Goal: Information Seeking & Learning: Learn about a topic

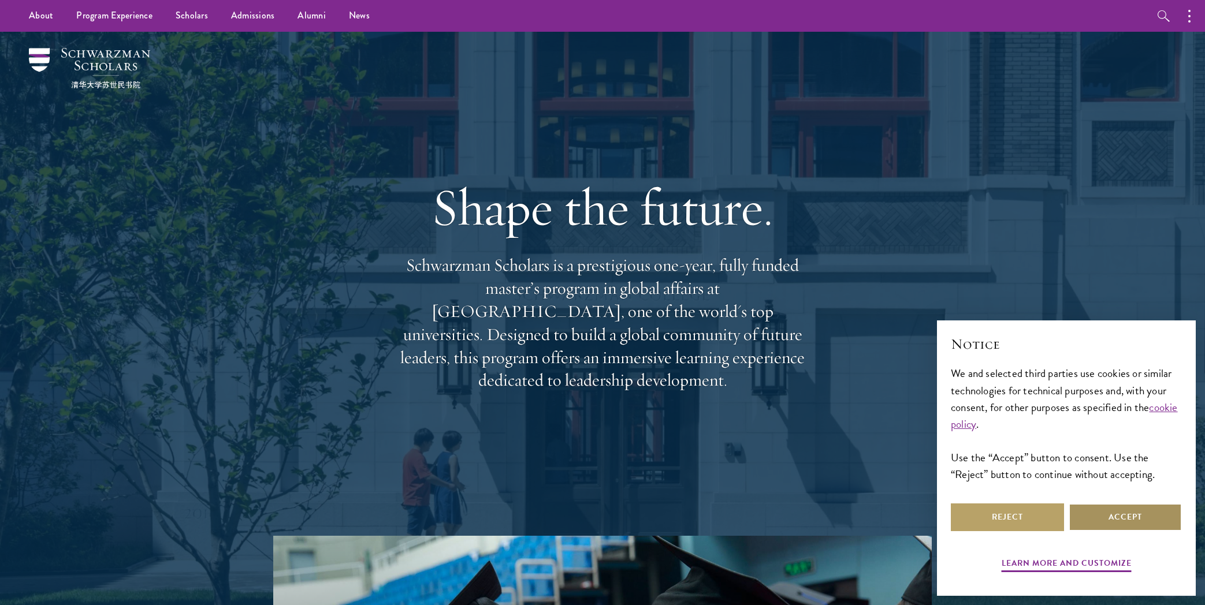
click at [1106, 515] on button "Accept" at bounding box center [1125, 518] width 113 height 28
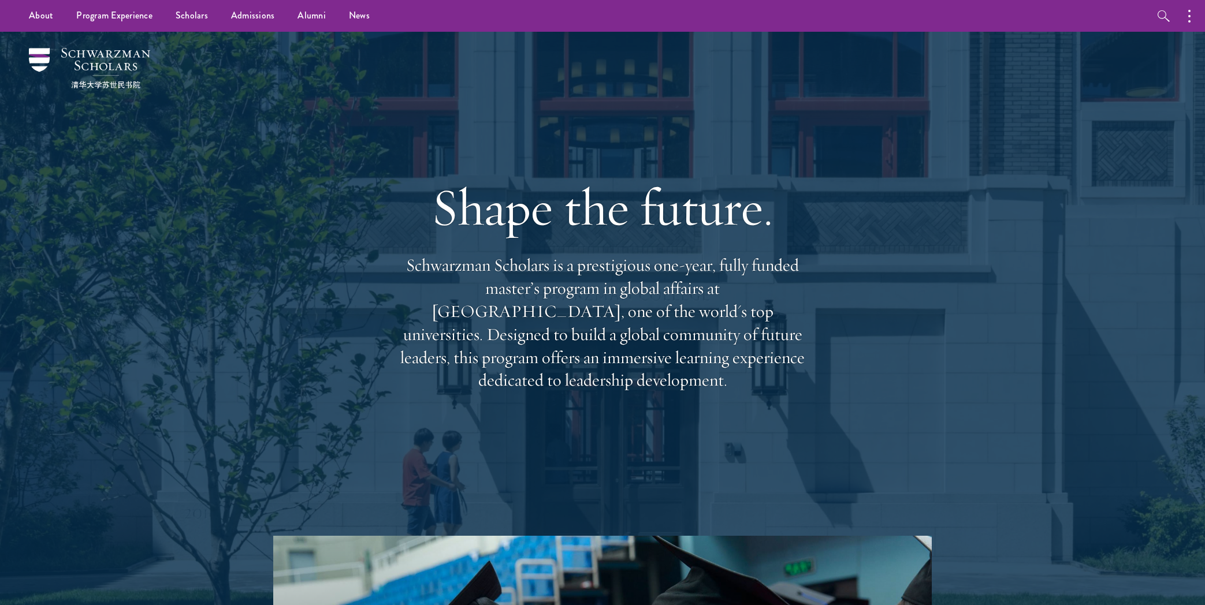
drag, startPoint x: 827, startPoint y: 376, endPoint x: 334, endPoint y: 269, distance: 504.7
click at [351, 273] on div "Shape the future. Schwarzman Scholars is a prestigious one-year, fully funded m…" at bounding box center [603, 284] width 832 height 504
copy p "Schwarzman Scholars is a prestigious one-year, fully funded master’s program in…"
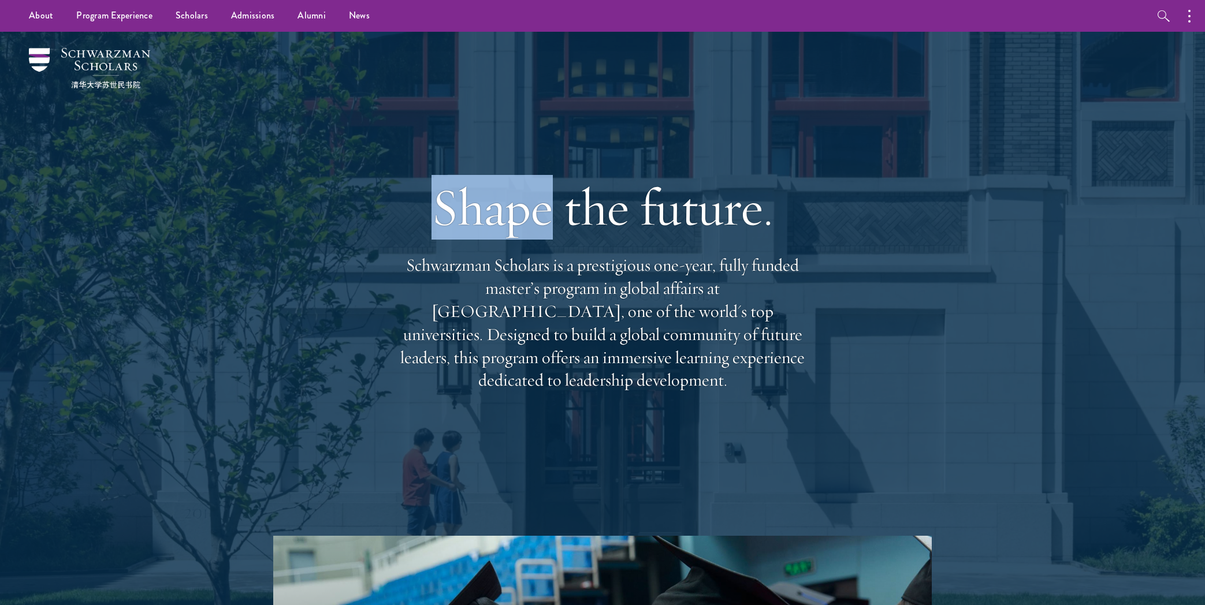
click at [234, 90] on div "Shape the future. Schwarzman Scholars is a prestigious one-year, fully funded m…" at bounding box center [603, 284] width 832 height 504
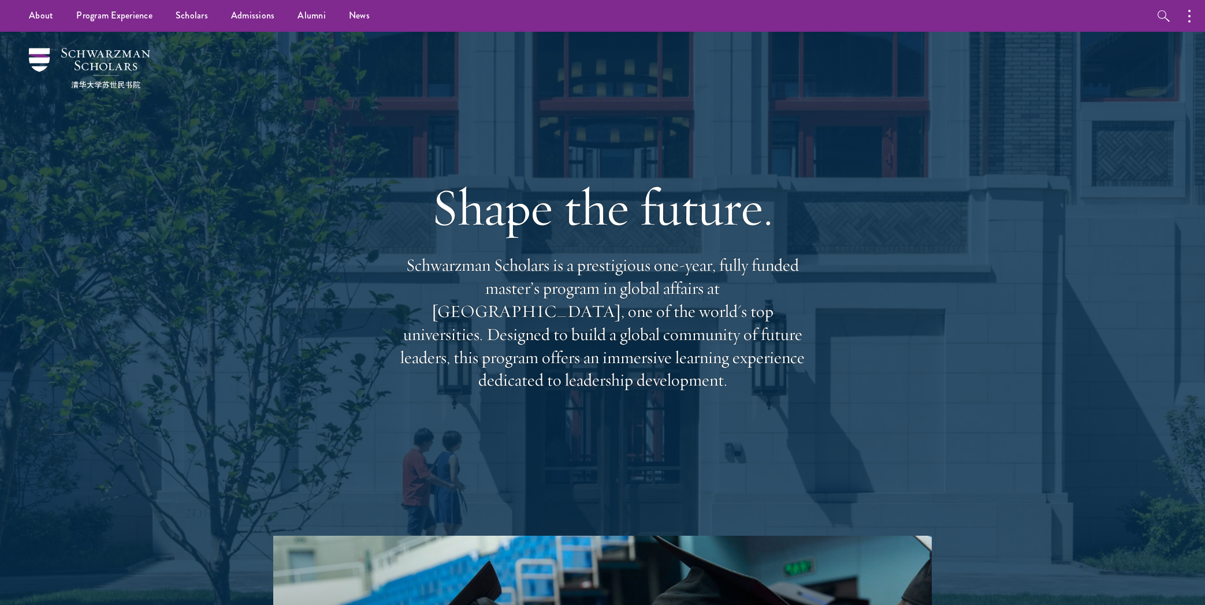
click at [234, 90] on div "Shape the future. Schwarzman Scholars is a prestigious one-year, fully funded m…" at bounding box center [603, 284] width 832 height 504
click at [203, 342] on div "Shape the future. Schwarzman Scholars is a prestigious one-year, fully funded m…" at bounding box center [603, 284] width 832 height 504
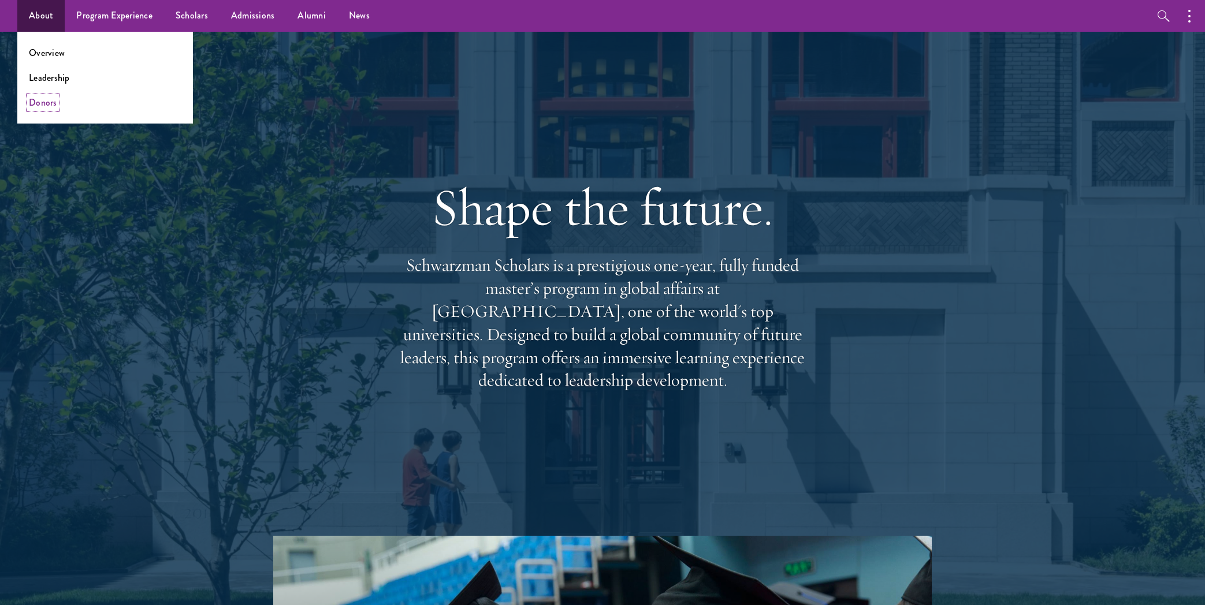
click at [52, 105] on link "Donors" at bounding box center [43, 102] width 28 height 13
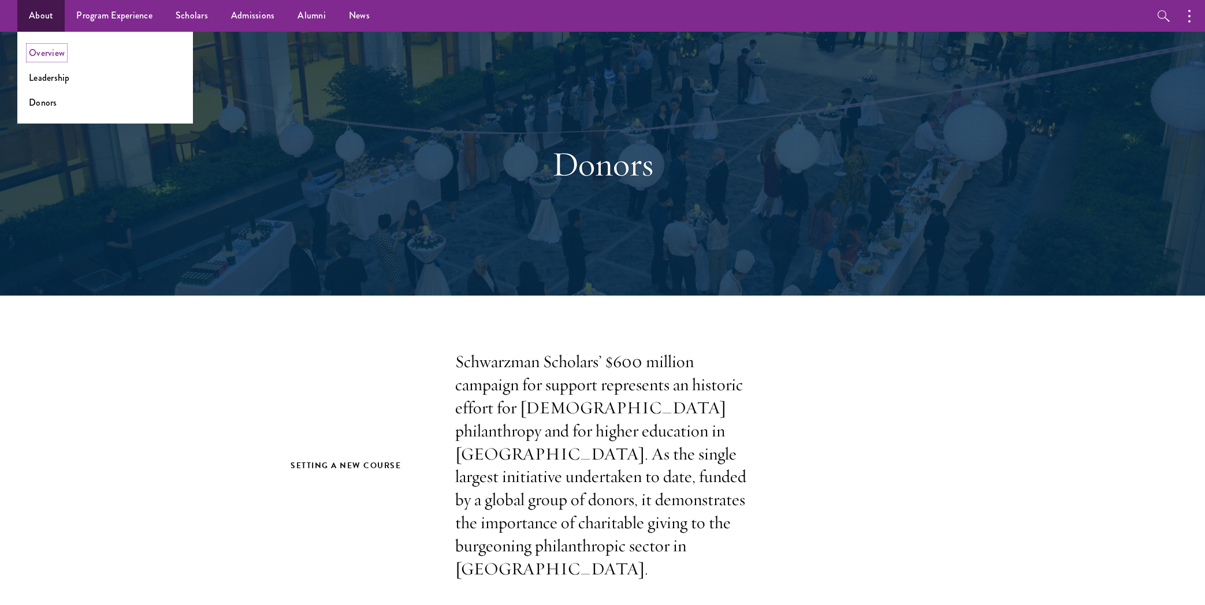
click at [64, 53] on link "Overview" at bounding box center [47, 52] width 36 height 13
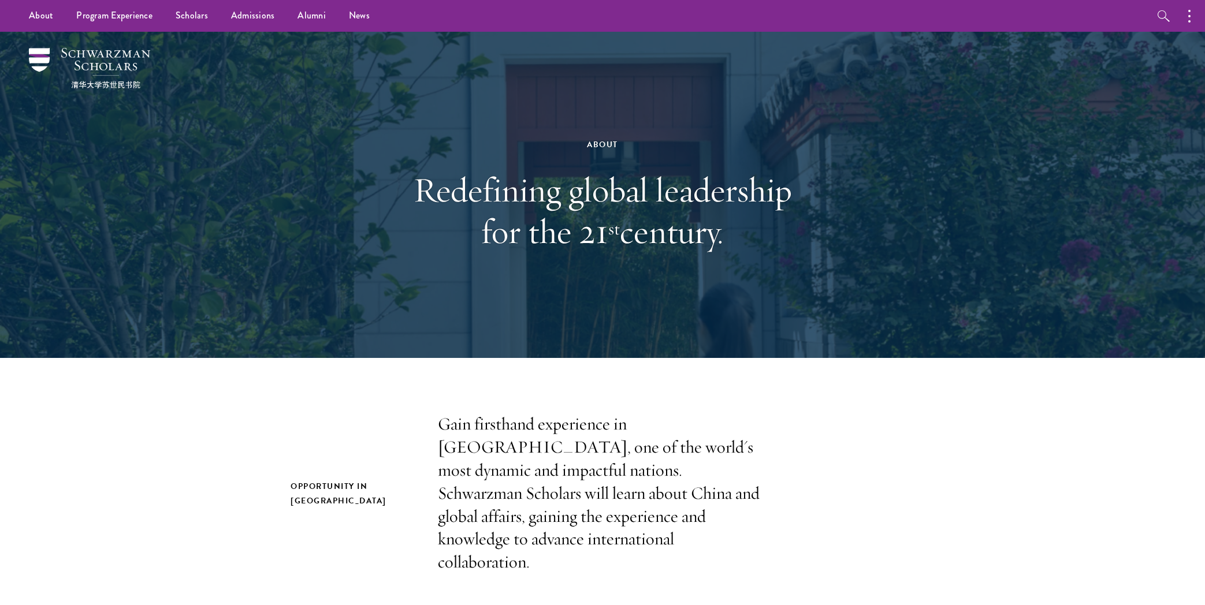
drag, startPoint x: 1210, startPoint y: 47, endPoint x: 1208, endPoint y: 73, distance: 26.7
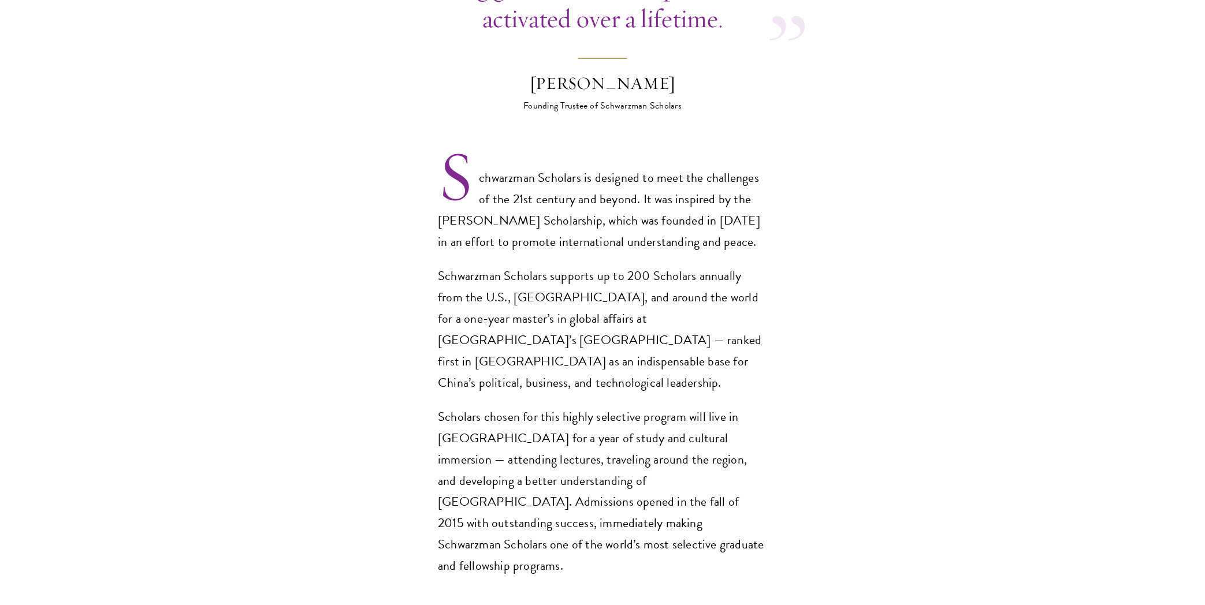
scroll to position [780, 0]
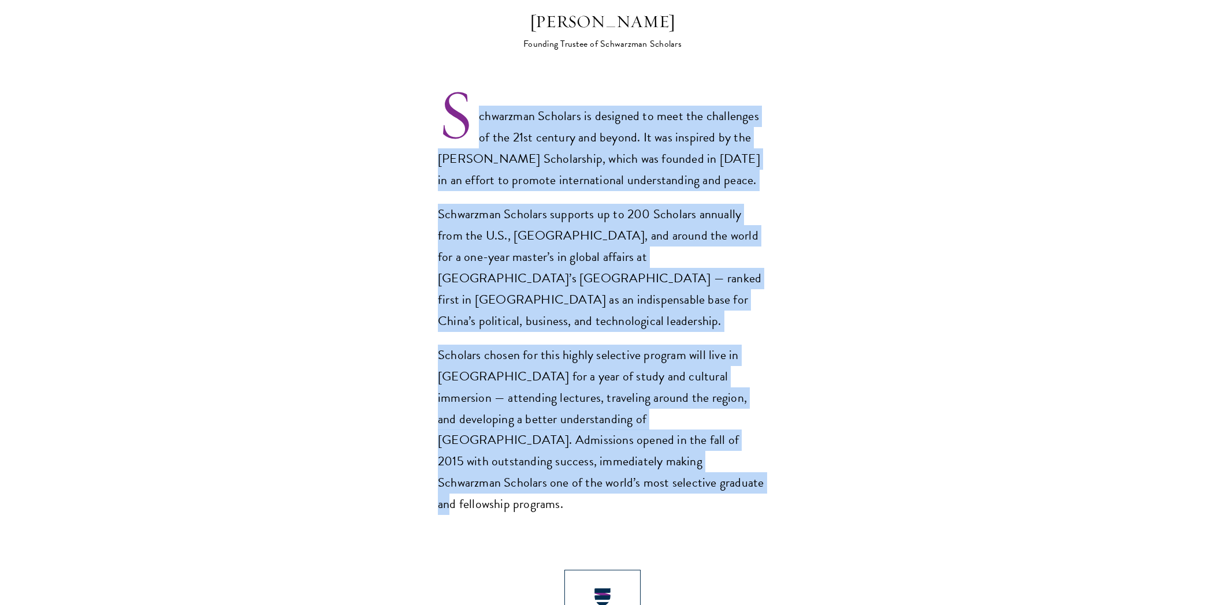
drag, startPoint x: 481, startPoint y: 94, endPoint x: 431, endPoint y: 343, distance: 253.8
click at [556, 446] on div "Schwarzman Scholars is designed to meet the challenges of the 21st century and …" at bounding box center [602, 311] width 329 height 410
copy div "chwarzman Scholars is designed to meet the challenges of the 21st century and b…"
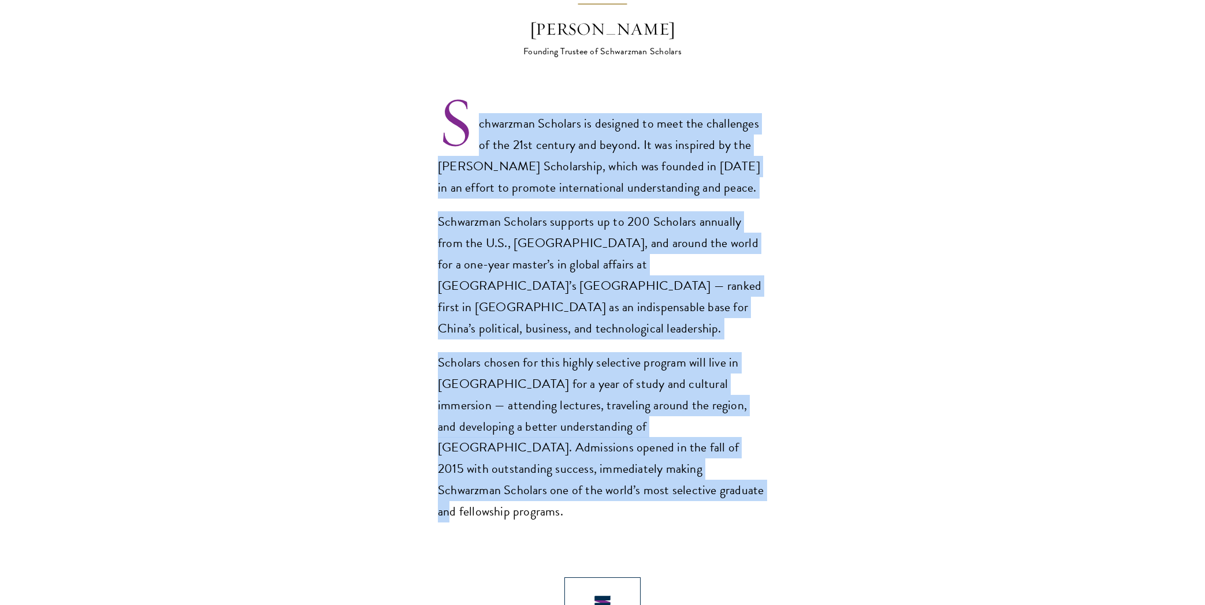
scroll to position [773, 0]
copy div "chwarzman Scholars is designed to meet the challenges of the 21st century and b…"
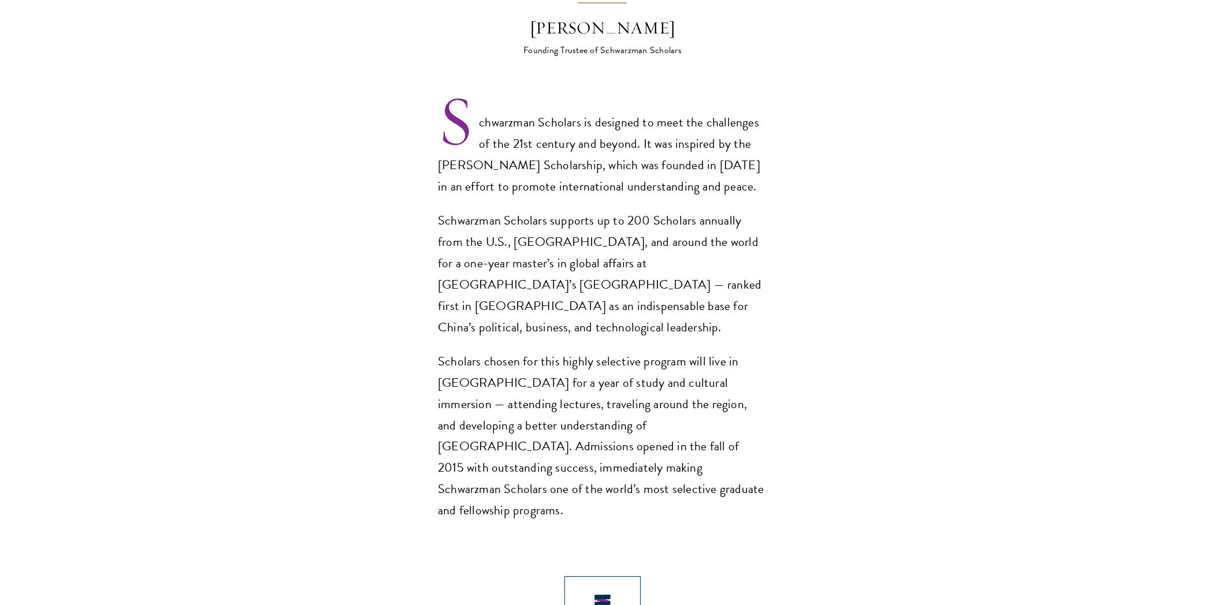
click at [272, 73] on section "Opportunity in [GEOGRAPHIC_DATA] Gain firsthand experience in [GEOGRAPHIC_DATA]…" at bounding box center [602, 391] width 1205 height 1502
